Goal: Task Accomplishment & Management: Manage account settings

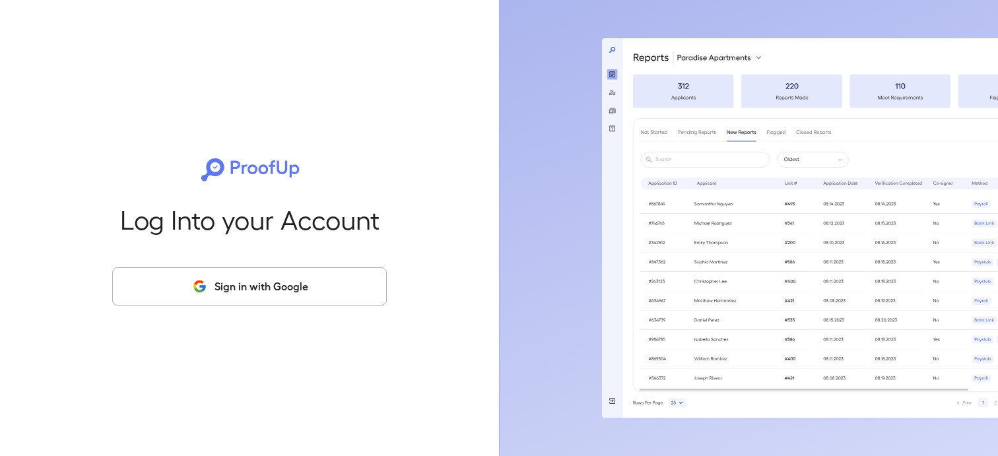
click at [258, 284] on button "Sign in with Google" at bounding box center [249, 286] width 275 height 38
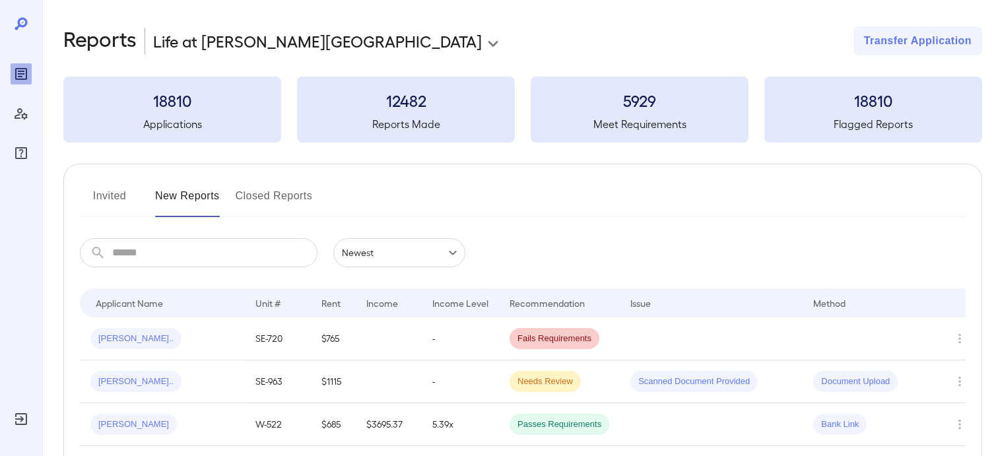
click at [112, 196] on button "Invited" at bounding box center [109, 201] width 59 height 32
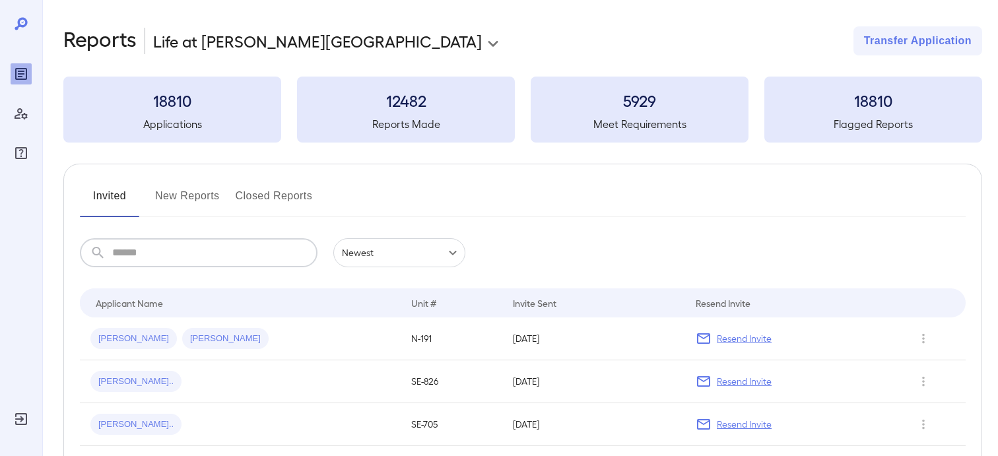
click at [138, 249] on input "text" at bounding box center [214, 252] width 205 height 29
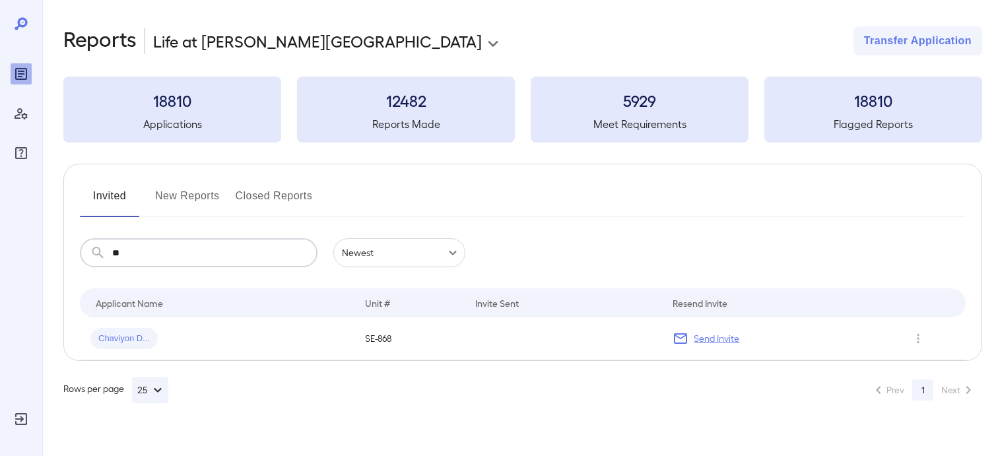
type input "*"
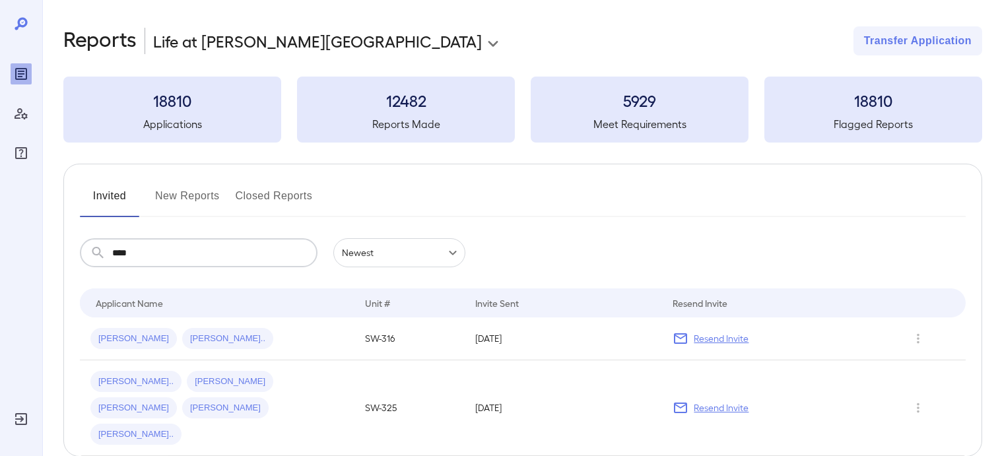
type input "****"
click at [189, 196] on button "New Reports" at bounding box center [187, 201] width 65 height 32
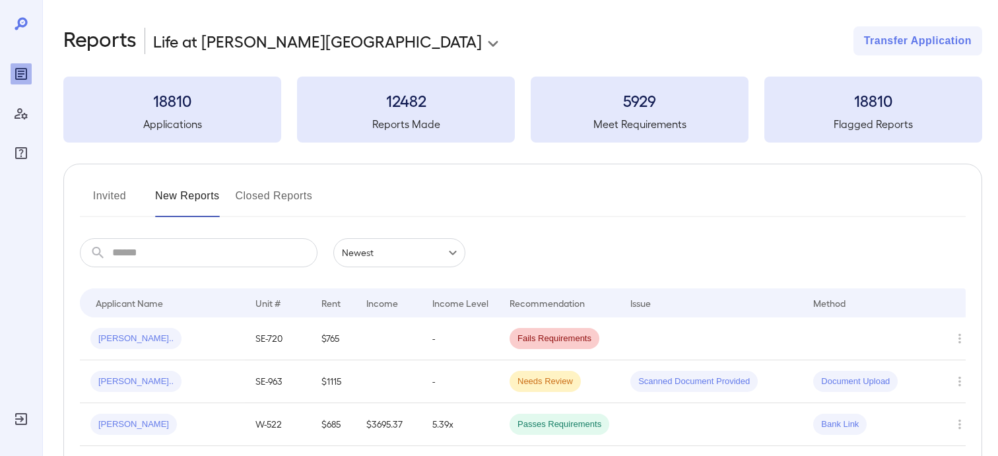
click at [154, 252] on input "text" at bounding box center [214, 252] width 205 height 29
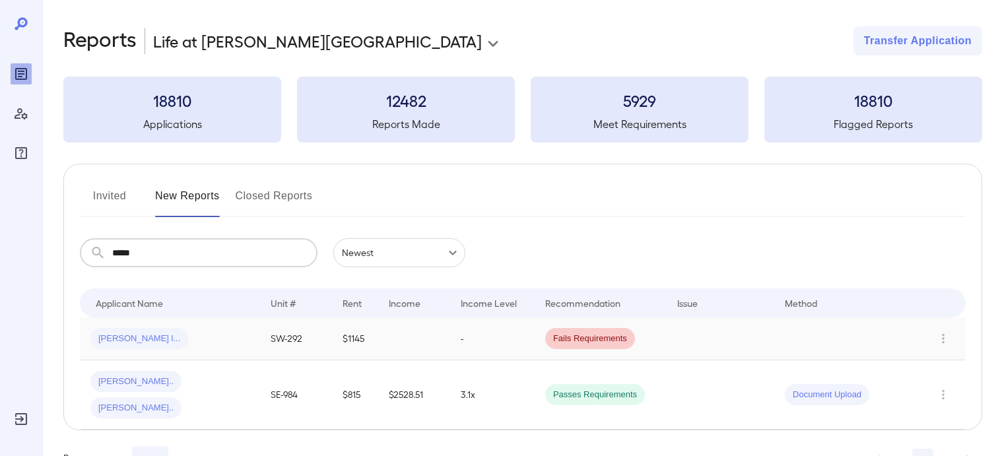
type input "*****"
click at [112, 340] on span "[PERSON_NAME] l..." at bounding box center [139, 339] width 98 height 13
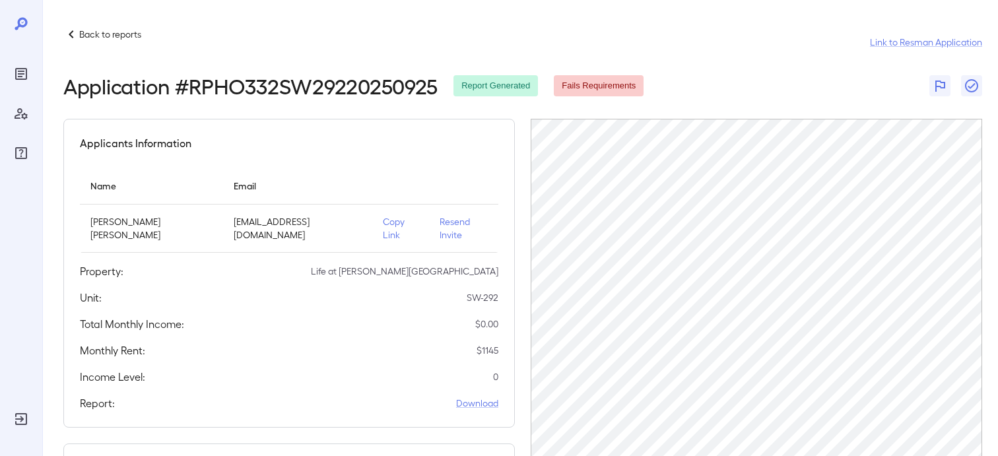
click at [77, 34] on icon at bounding box center [71, 34] width 16 height 16
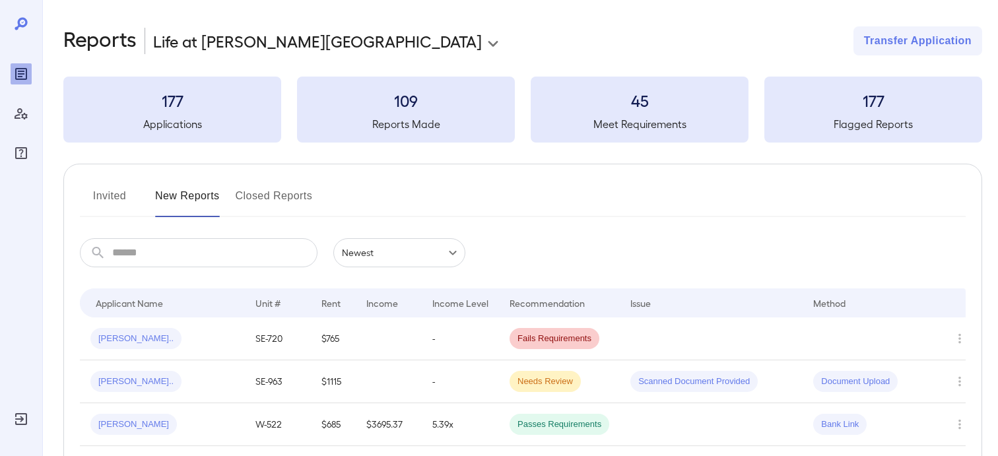
click at [122, 248] on input "text" at bounding box center [214, 252] width 205 height 29
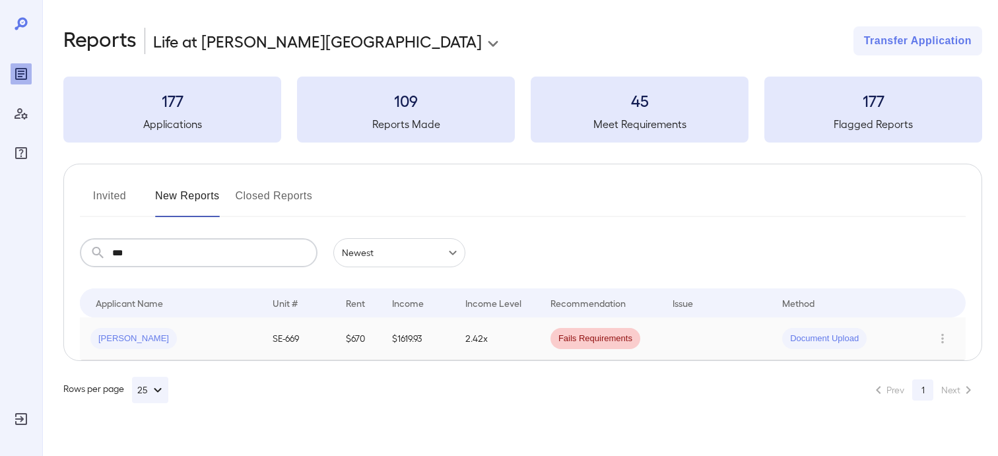
type input "***"
click at [119, 341] on span "[PERSON_NAME]" at bounding box center [133, 339] width 86 height 13
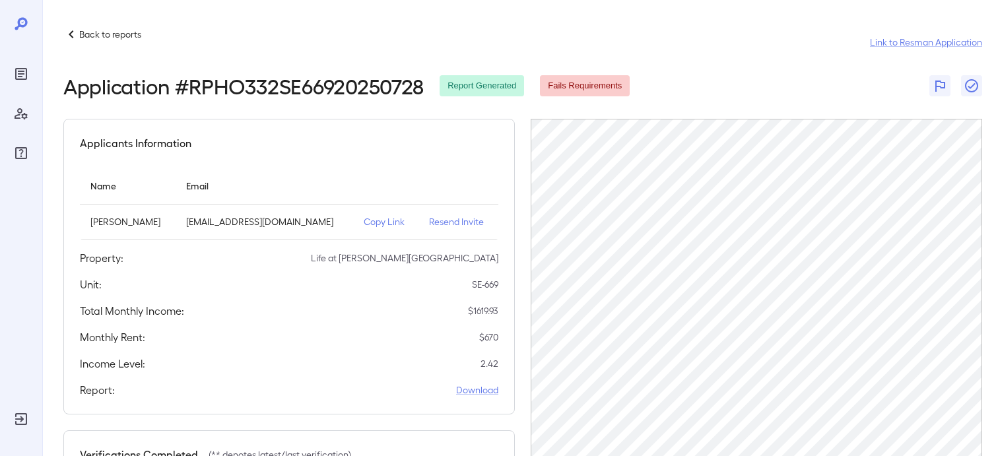
click at [75, 35] on icon at bounding box center [71, 34] width 16 height 16
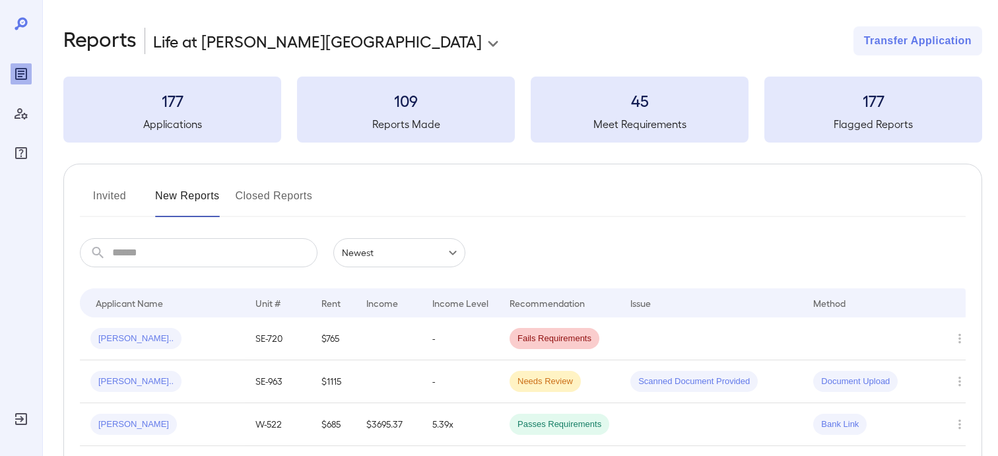
click at [104, 196] on button "Invited" at bounding box center [109, 201] width 59 height 32
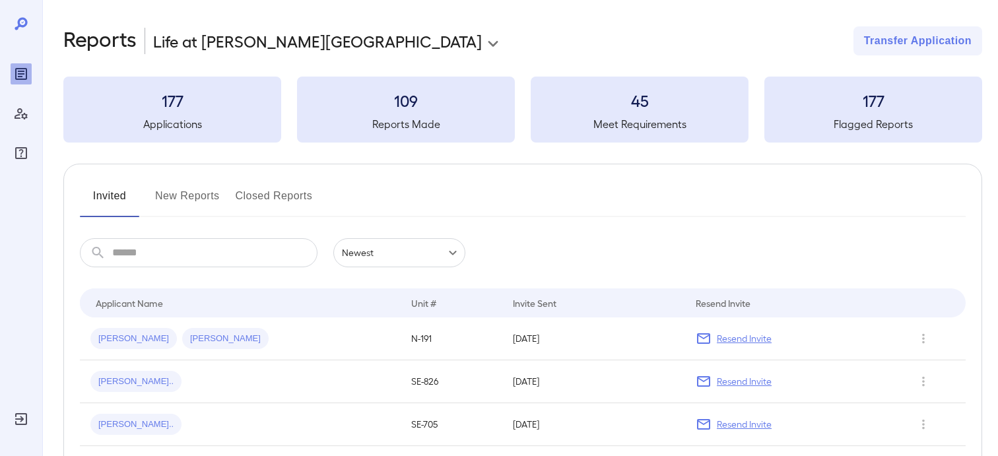
click at [129, 255] on input "text" at bounding box center [214, 252] width 205 height 29
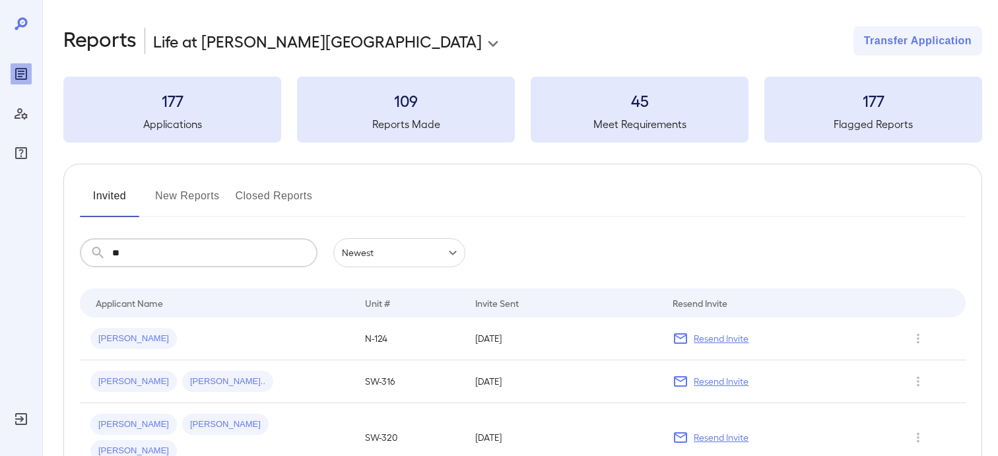
type input "*"
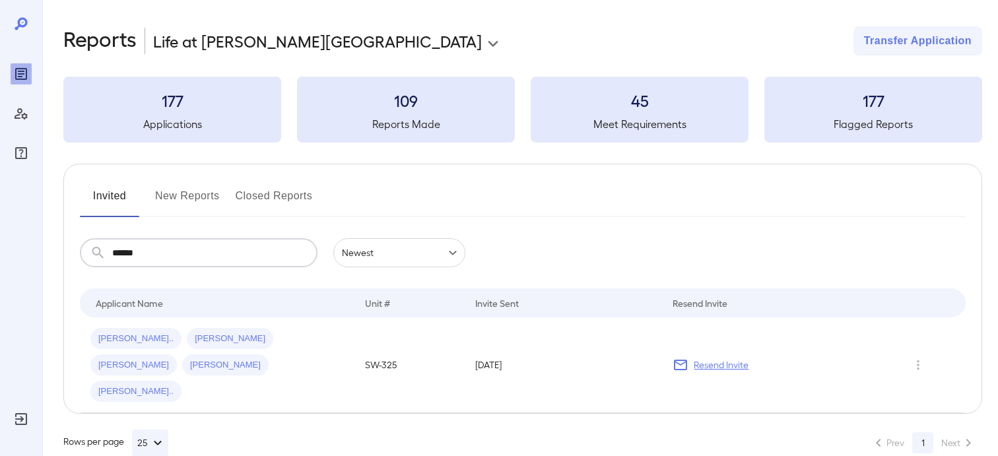
type input "******"
click at [180, 195] on button "New Reports" at bounding box center [187, 201] width 65 height 32
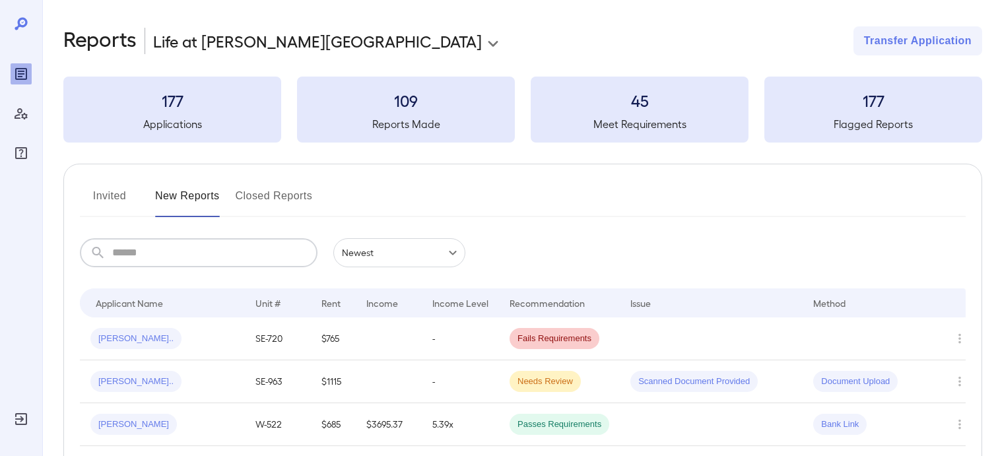
click at [149, 256] on input "text" at bounding box center [214, 252] width 205 height 29
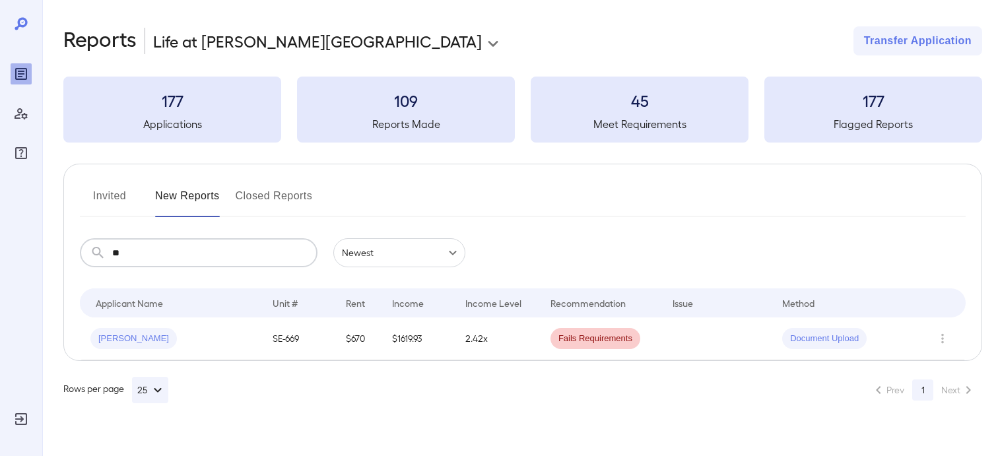
type input "*"
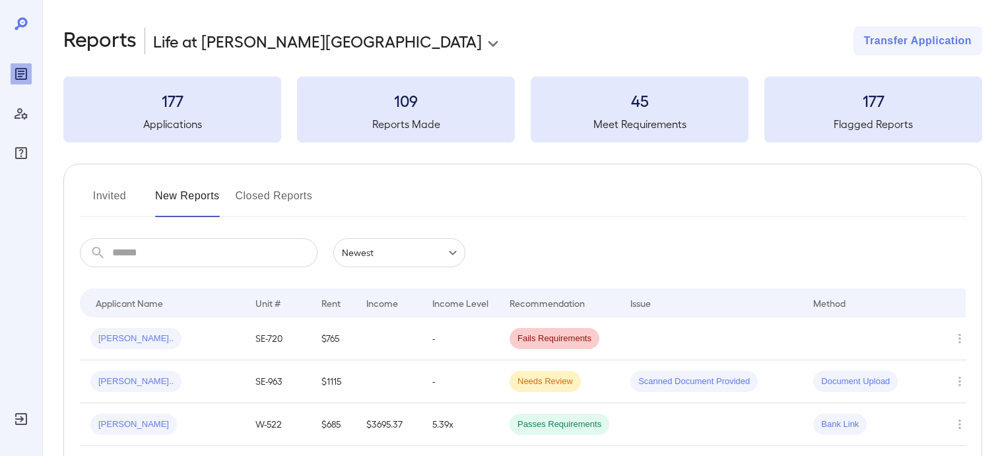
click at [290, 199] on button "Closed Reports" at bounding box center [274, 201] width 77 height 32
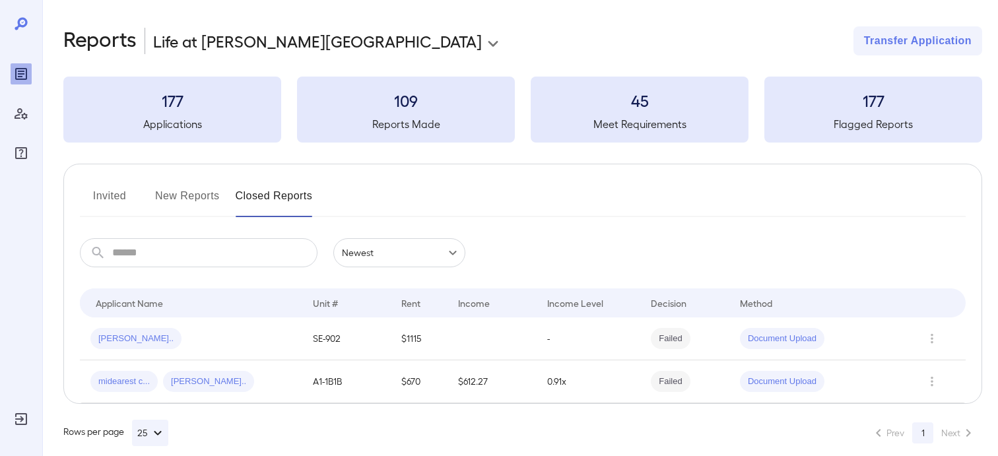
click at [189, 253] on input "text" at bounding box center [214, 252] width 205 height 29
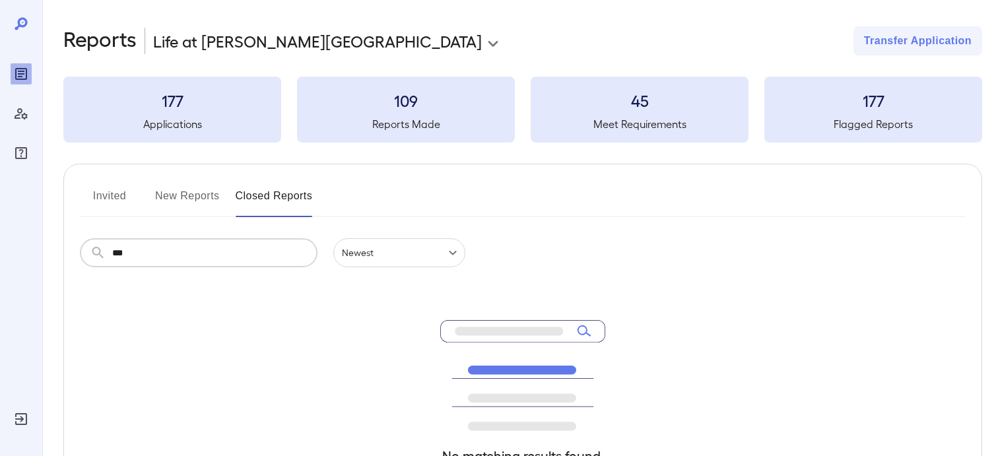
type input "***"
click at [105, 199] on button "Invited" at bounding box center [109, 201] width 59 height 32
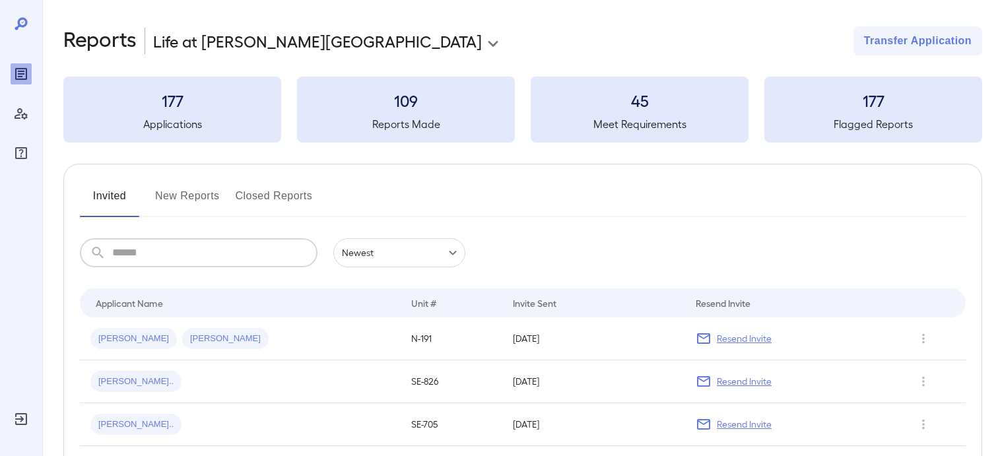
click at [132, 259] on input "text" at bounding box center [214, 252] width 205 height 29
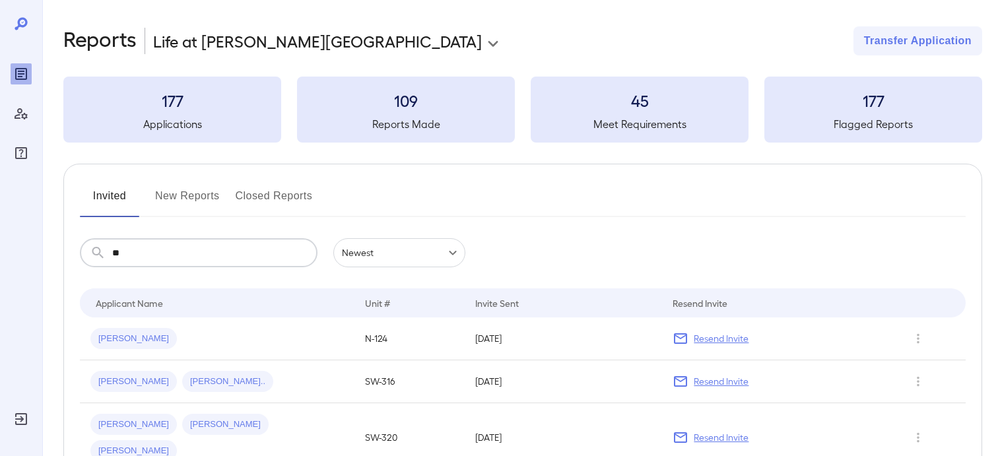
type input "*"
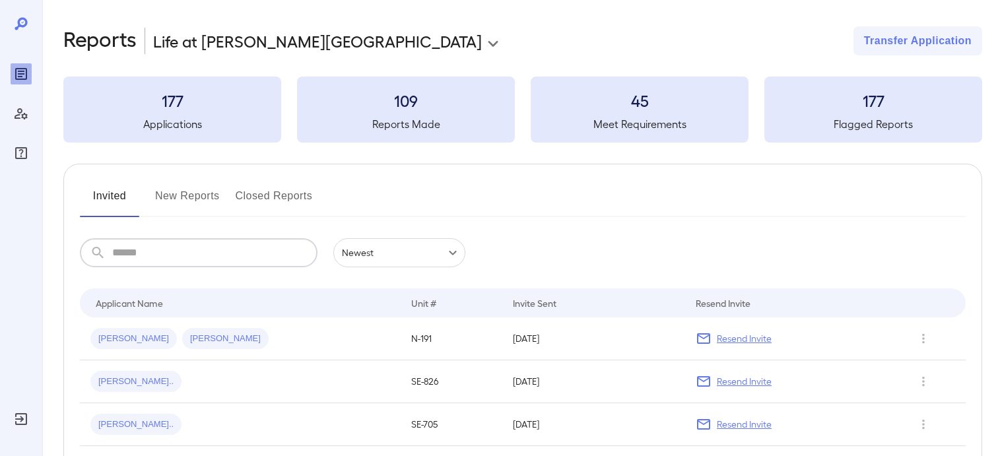
click at [187, 197] on button "New Reports" at bounding box center [187, 201] width 65 height 32
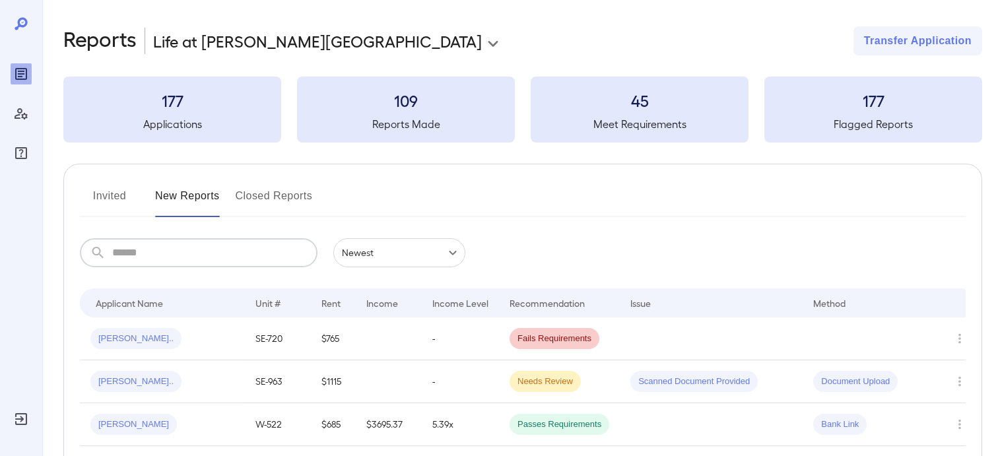
click at [166, 260] on input "text" at bounding box center [214, 252] width 205 height 29
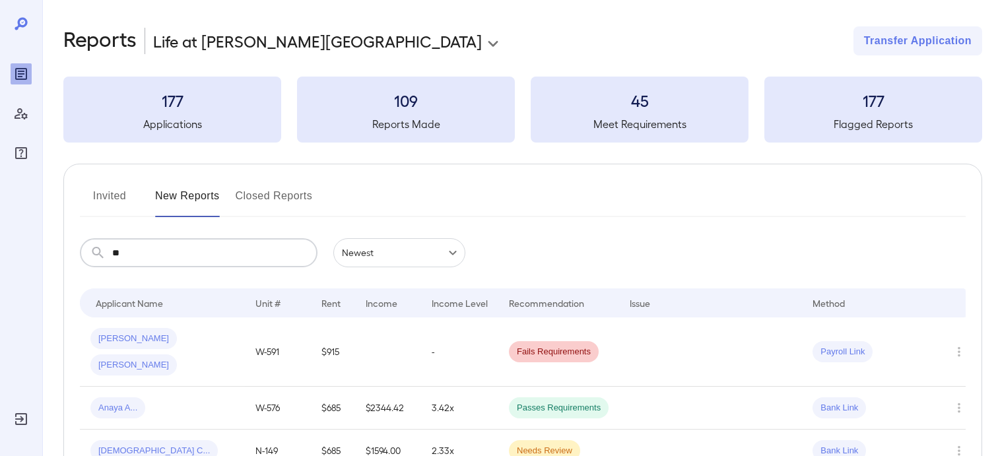
type input "*"
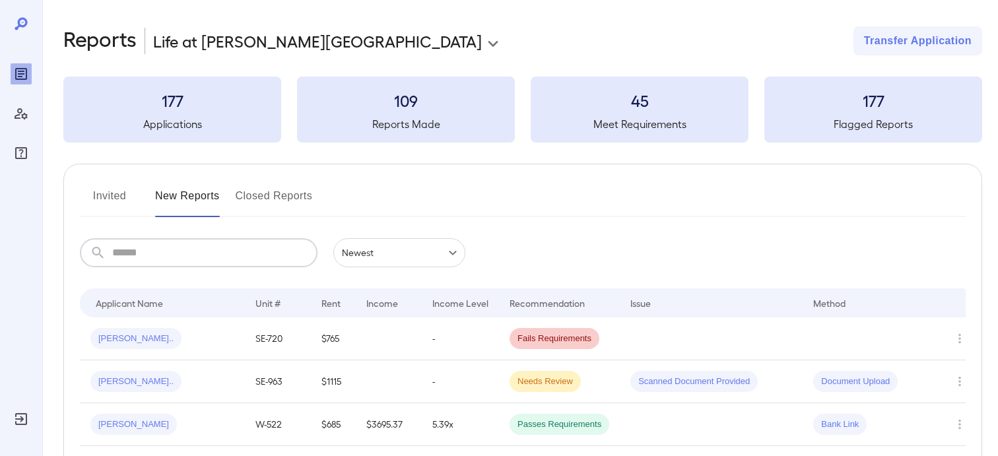
click at [228, 256] on input "text" at bounding box center [214, 252] width 205 height 29
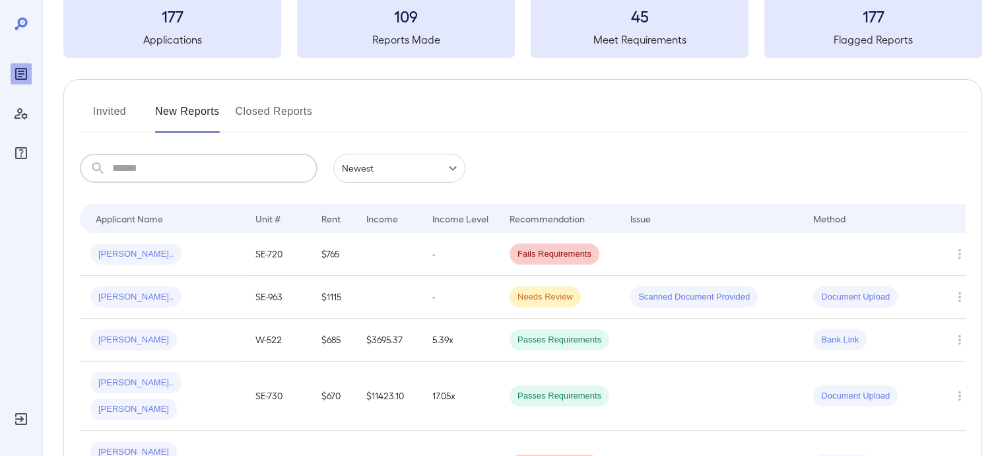
scroll to position [104, 0]
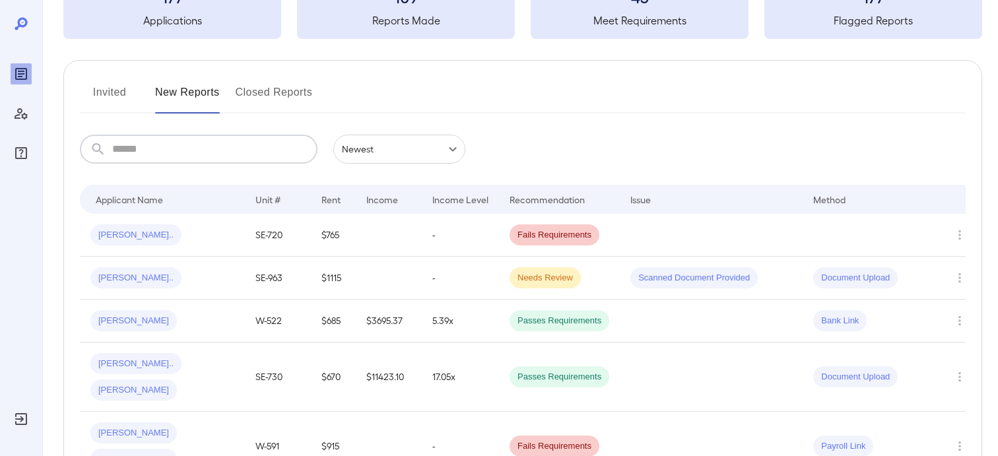
click at [195, 152] on input "text" at bounding box center [214, 149] width 205 height 29
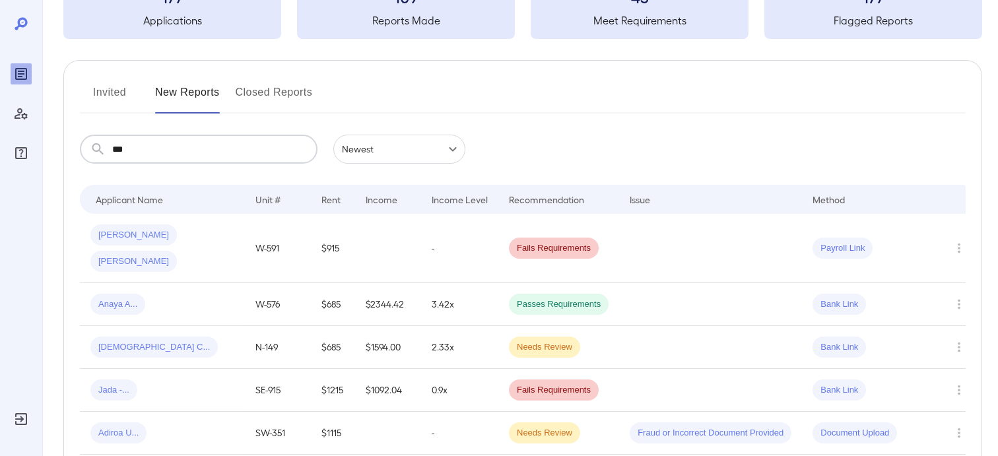
scroll to position [0, 0]
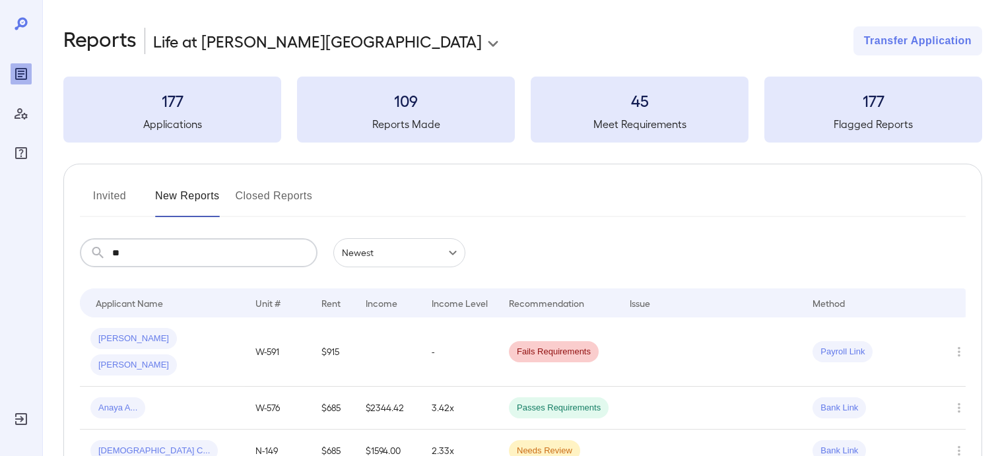
type input "*"
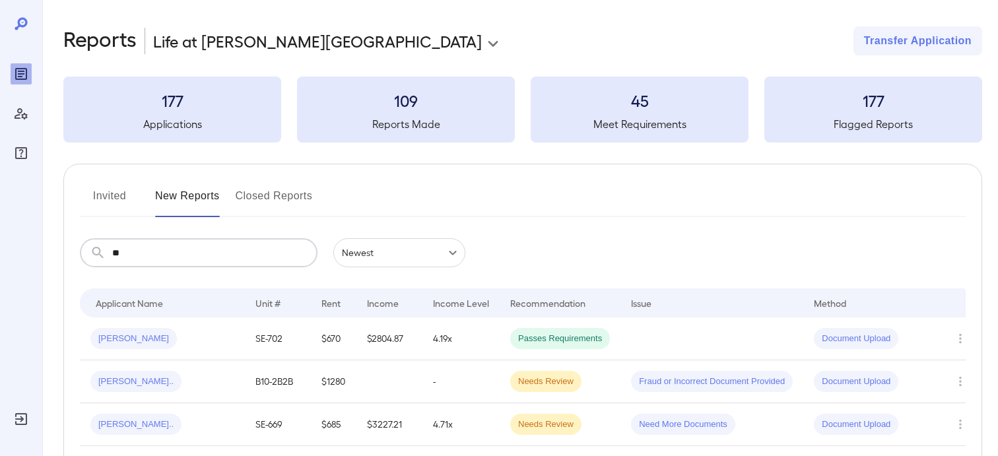
type input "*"
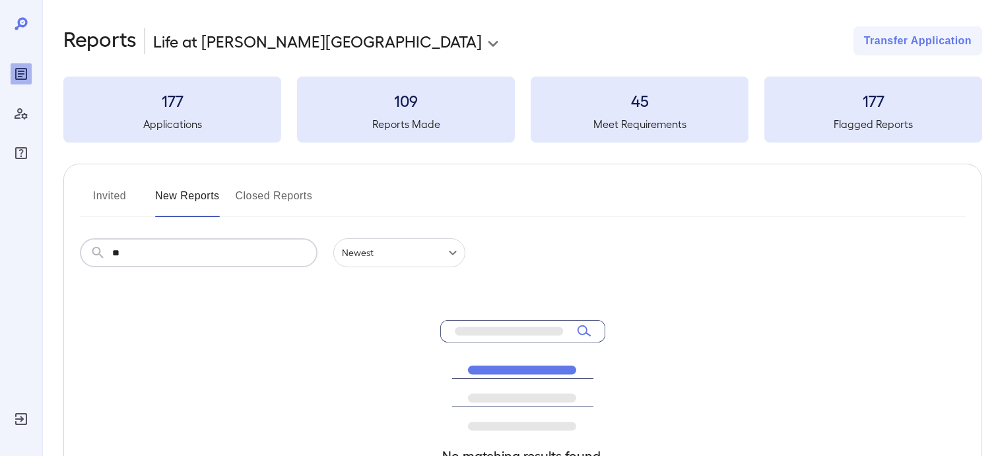
type input "*"
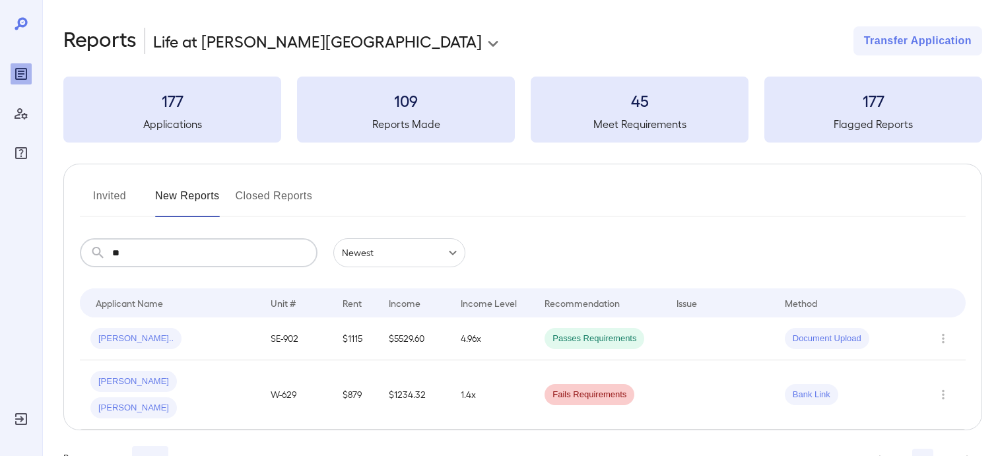
type input "*"
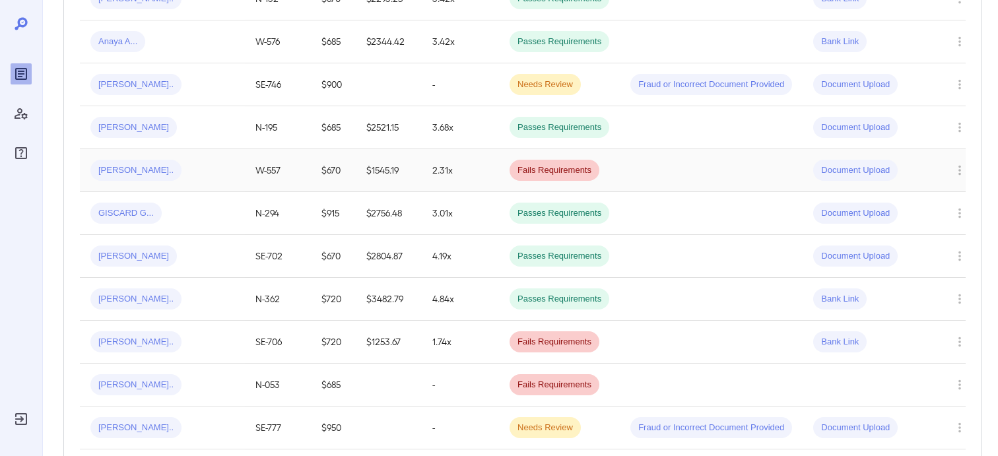
scroll to position [609, 0]
click at [133, 378] on span "[PERSON_NAME].." at bounding box center [135, 384] width 91 height 13
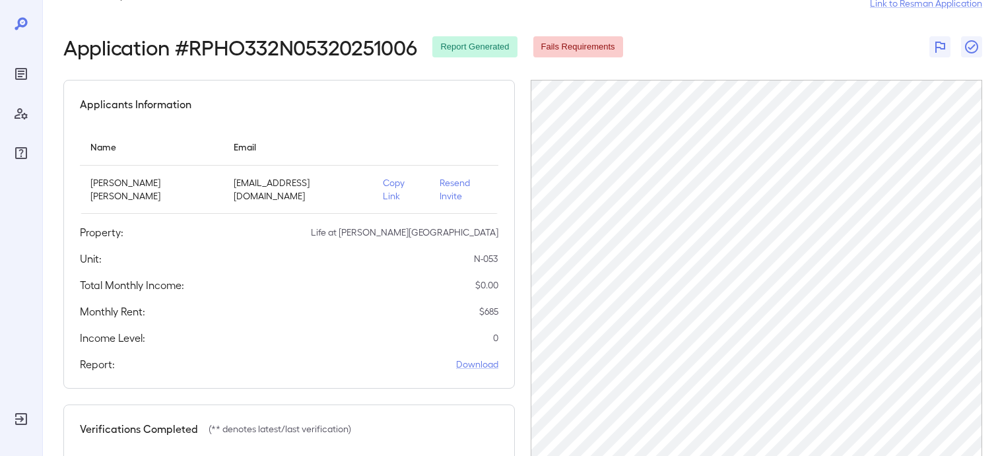
scroll to position [97, 0]
